Goal: Navigation & Orientation: Find specific page/section

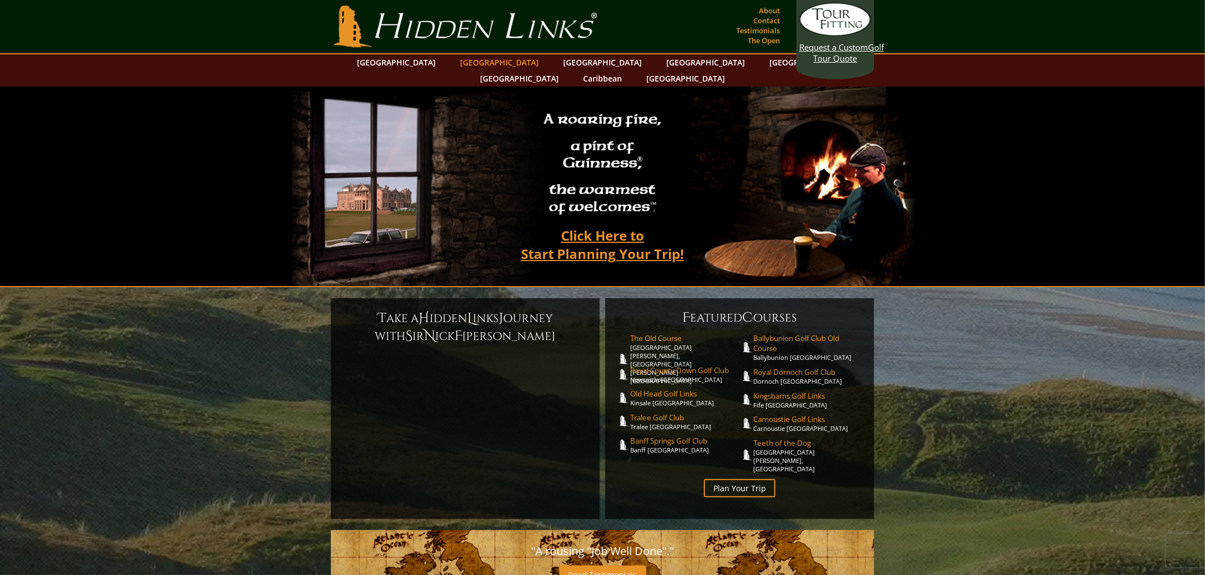
click at [482, 60] on link "[GEOGRAPHIC_DATA]" at bounding box center [499, 62] width 90 height 16
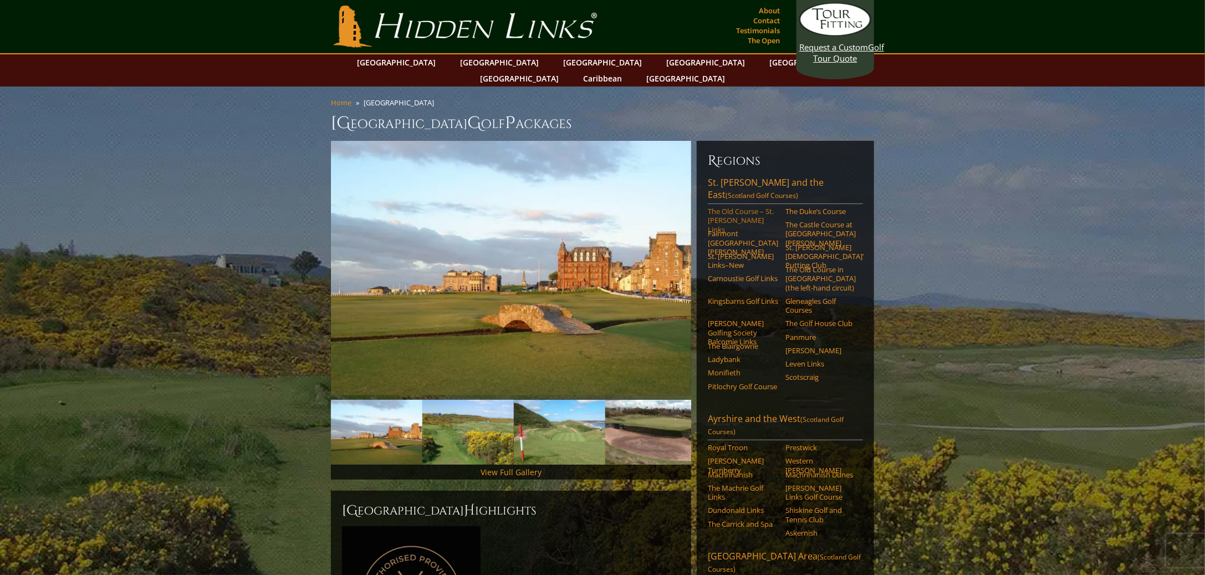
click at [719, 207] on link "The Old Course – St. [PERSON_NAME] Links" at bounding box center [743, 220] width 70 height 27
